Goal: Transaction & Acquisition: Download file/media

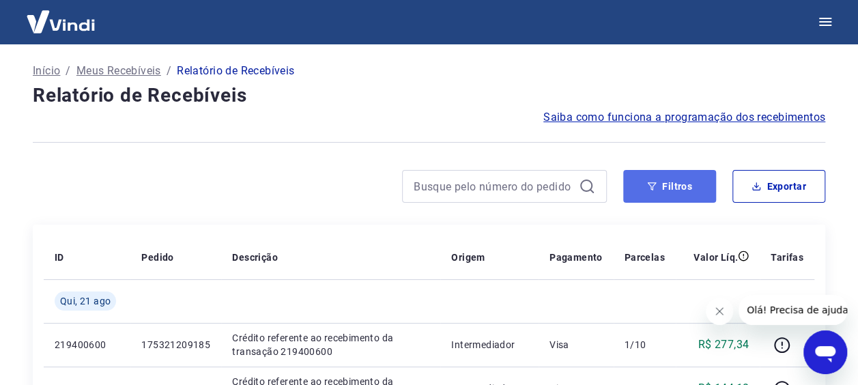
click at [675, 185] on button "Filtros" at bounding box center [669, 186] width 93 height 33
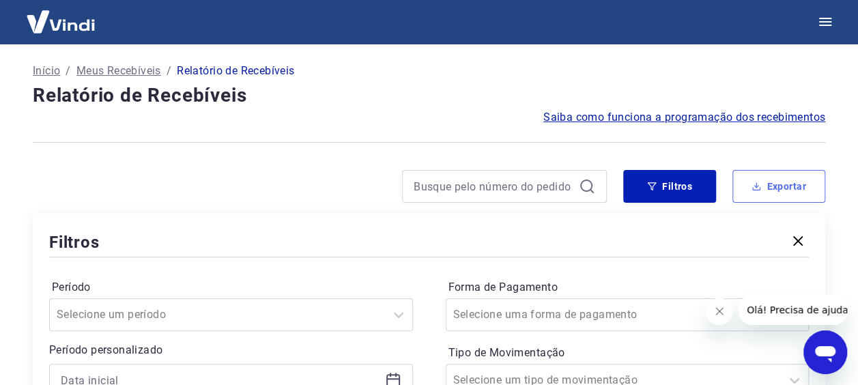
click at [745, 183] on button "Exportar" at bounding box center [779, 186] width 93 height 33
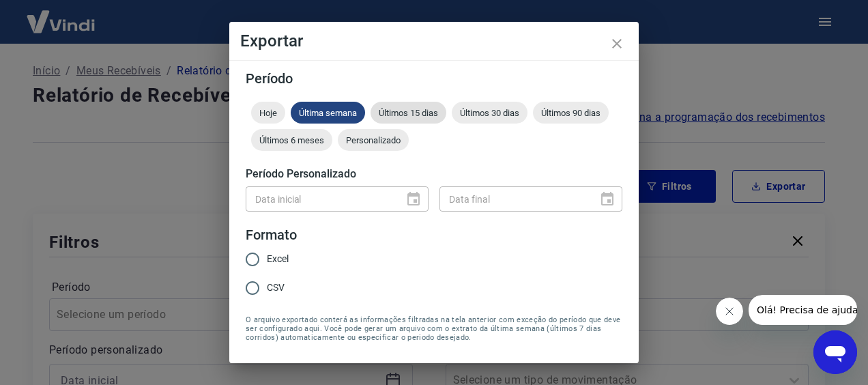
click at [411, 116] on span "Últimos 15 dias" at bounding box center [409, 113] width 76 height 10
click at [277, 261] on span "Excel" at bounding box center [278, 259] width 22 height 14
click at [267, 261] on input "Excel" at bounding box center [252, 259] width 29 height 29
radio input "true"
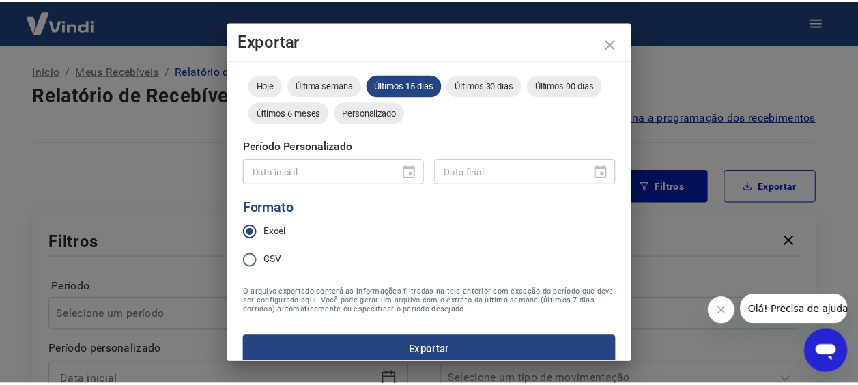
scroll to position [40, 0]
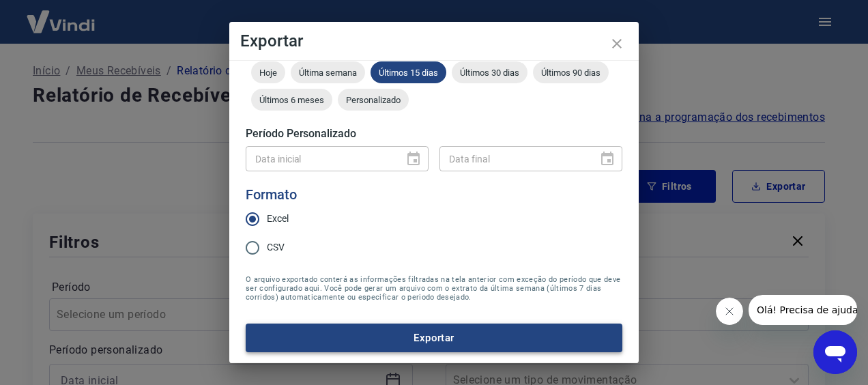
click at [430, 336] on button "Exportar" at bounding box center [434, 338] width 377 height 29
